Goal: Information Seeking & Learning: Check status

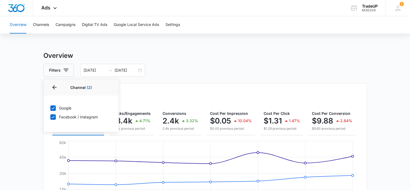
click at [177, 84] on div "Overall Results Impressions 458.4k 3.44% 474.7k previous period Clicks/Engageme…" at bounding box center [205, 156] width 324 height 146
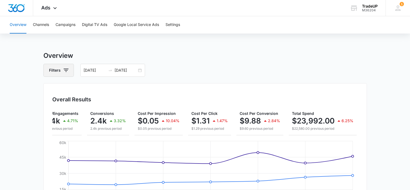
click at [67, 72] on icon "button" at bounding box center [66, 70] width 6 height 6
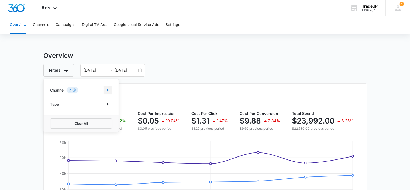
click at [109, 89] on icon "Show Channel filters" at bounding box center [108, 90] width 6 height 6
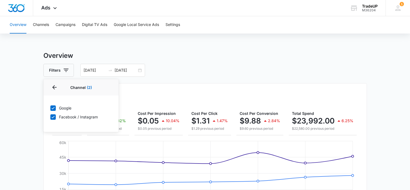
click at [51, 108] on icon at bounding box center [53, 107] width 5 height 5
click at [50, 108] on input "Google" at bounding box center [50, 108] width 0 height 0
checkbox input "false"
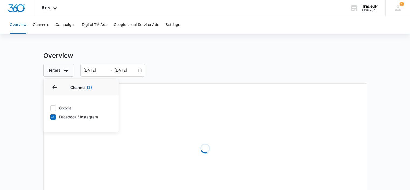
click at [269, 68] on div "Filters Channel 1 Channel (1) Google Facebook / Instagram Type Clear All [DATE]…" at bounding box center [205, 70] width 324 height 13
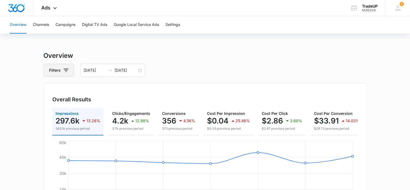
click at [67, 71] on icon "button" at bounding box center [66, 70] width 6 height 6
click at [70, 28] on button "Campaigns" at bounding box center [66, 24] width 20 height 17
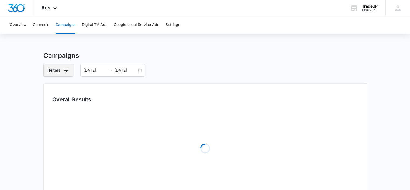
click at [65, 71] on icon "button" at bounding box center [66, 70] width 5 height 3
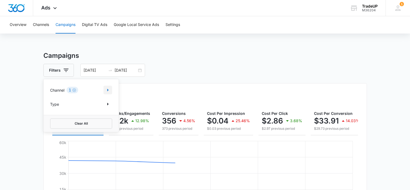
click at [106, 91] on icon "Show Channel filters" at bounding box center [108, 90] width 6 height 6
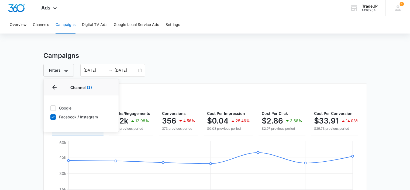
click at [176, 83] on div "Overall Results Impressions 297.6k 13.26% 343.1k previous period Clicks/Engagem…" at bounding box center [205, 156] width 324 height 146
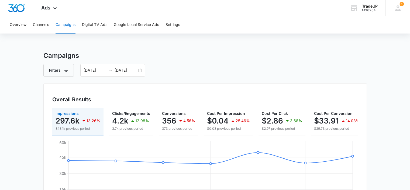
click at [203, 97] on div "Overall Results" at bounding box center [205, 99] width 306 height 8
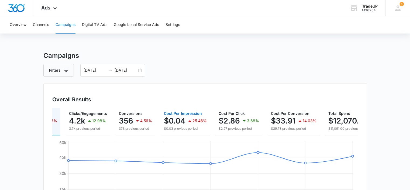
scroll to position [0, 77]
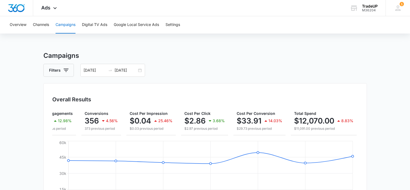
click at [68, 72] on icon "button" at bounding box center [66, 70] width 6 height 6
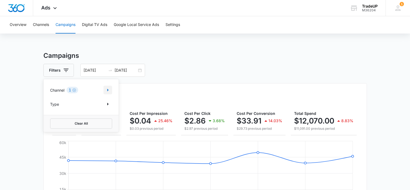
click at [110, 92] on icon "Show Channel filters" at bounding box center [108, 90] width 6 height 6
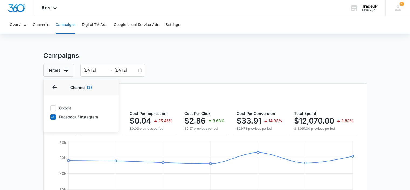
click at [53, 108] on icon at bounding box center [53, 107] width 5 height 5
click at [50, 108] on input "Google" at bounding box center [50, 108] width 0 height 0
checkbox input "true"
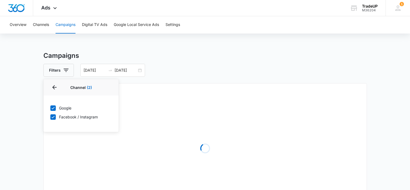
click at [53, 117] on icon at bounding box center [53, 116] width 3 height 2
click at [50, 117] on input "Facebook / Instagram" at bounding box center [50, 117] width 0 height 0
checkbox input "false"
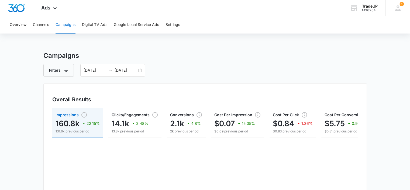
click at [183, 83] on div "Overall Results Impressions 160.8k 22.15% 131.6k previous period Clicks/Engagem…" at bounding box center [205, 157] width 324 height 149
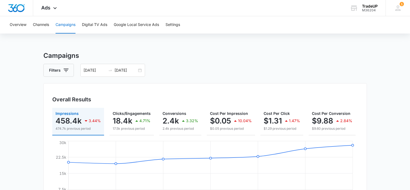
click at [107, 96] on div "Overall Results" at bounding box center [205, 99] width 306 height 8
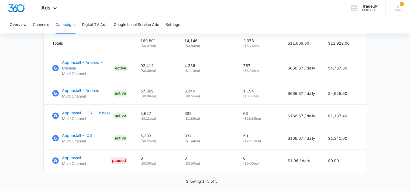
scroll to position [248, 0]
click at [21, 124] on main "Campaigns Filters 08/02/2025 08/08/2025 Overall Results Impressions 458.4k 3.44…" at bounding box center [205, 6] width 410 height 407
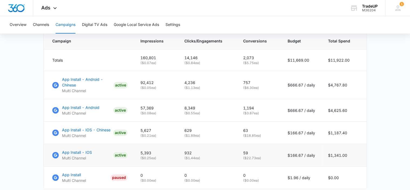
scroll to position [231, 0]
click at [16, 96] on main "Campaigns Filters 08/02/2025 08/08/2025 Overall Results Impressions 458.4k 3.44…" at bounding box center [205, 23] width 410 height 407
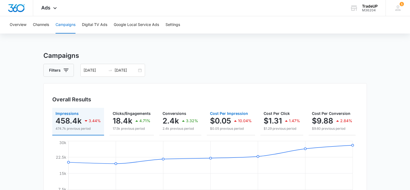
scroll to position [0, 72]
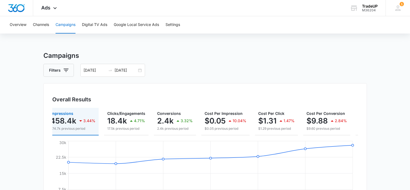
scroll to position [0, 0]
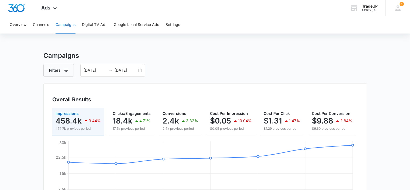
click at [67, 69] on icon "button" at bounding box center [66, 70] width 6 height 6
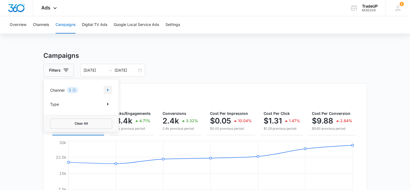
click at [108, 91] on icon "Show Channel filters" at bounding box center [108, 90] width 6 height 6
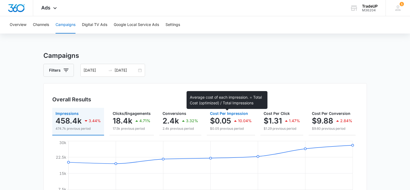
scroll to position [0, 72]
